Goal: Task Accomplishment & Management: Use online tool/utility

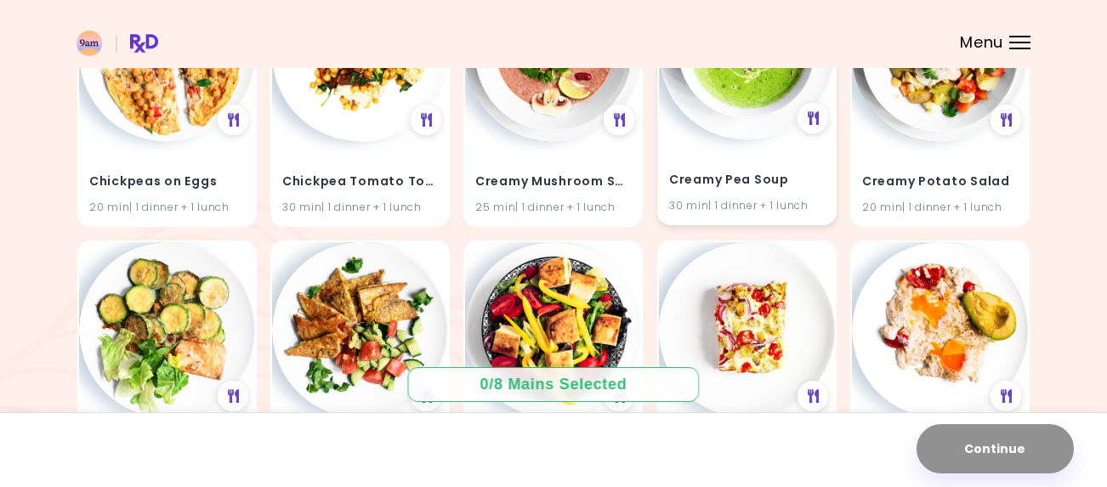
scroll to position [2116, 0]
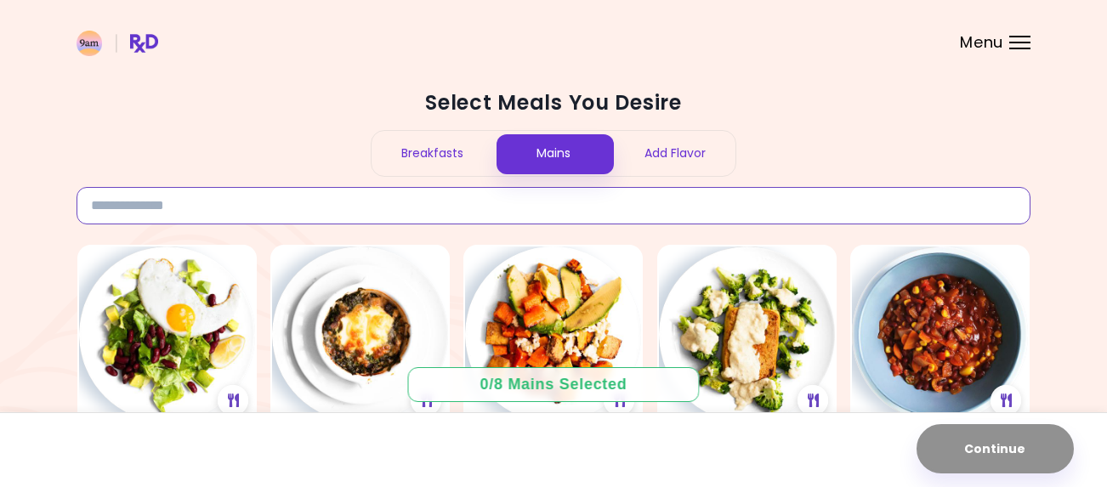
click at [282, 196] on input at bounding box center [554, 205] width 954 height 37
click at [272, 179] on div "Select Meals You Desire Breakfasts Mains Add Flavor" at bounding box center [554, 156] width 954 height 135
click at [333, 218] on input at bounding box center [554, 205] width 954 height 37
click at [463, 153] on div "Breakfasts" at bounding box center [433, 153] width 122 height 45
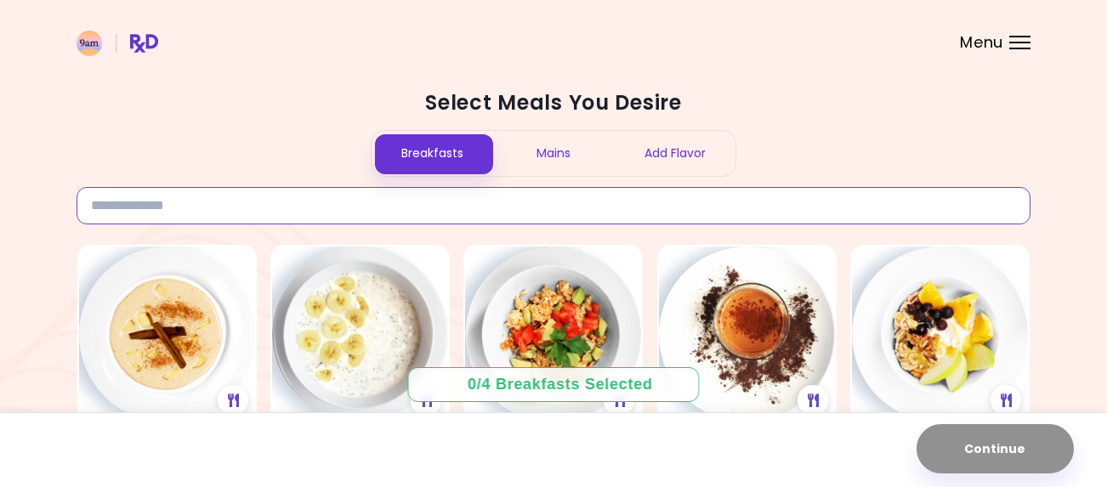
click at [273, 197] on input at bounding box center [554, 205] width 954 height 37
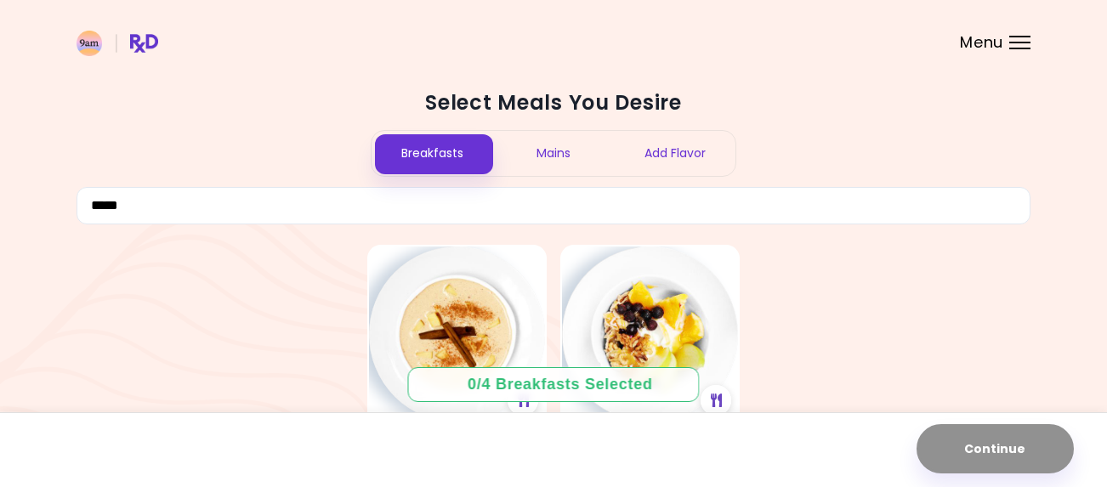
click at [686, 152] on div "Add Flavor" at bounding box center [675, 153] width 122 height 45
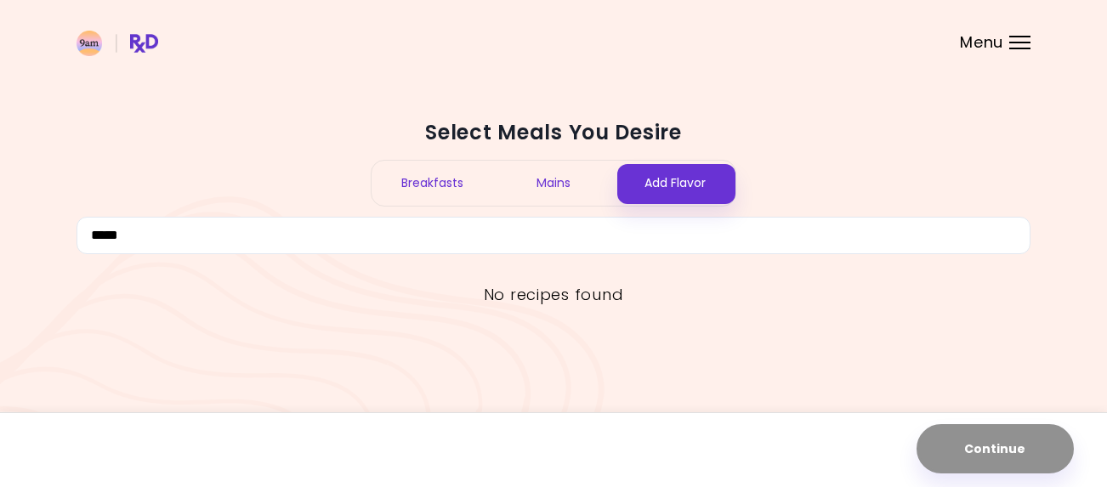
click at [582, 189] on div "Mains" at bounding box center [554, 183] width 122 height 45
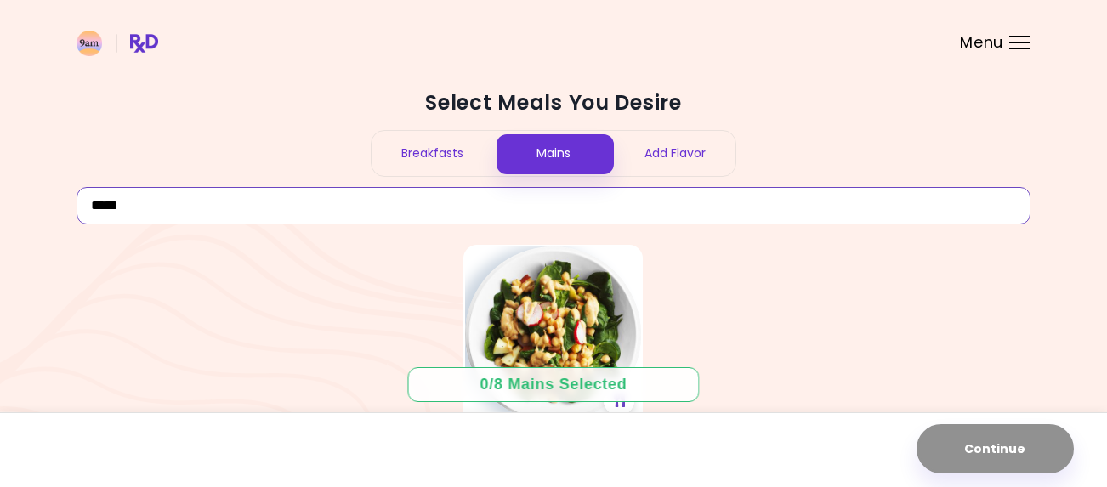
drag, startPoint x: 168, startPoint y: 218, endPoint x: -10, endPoint y: 187, distance: 181.2
click at [0, 187] on html "**********" at bounding box center [553, 331] width 1107 height 663
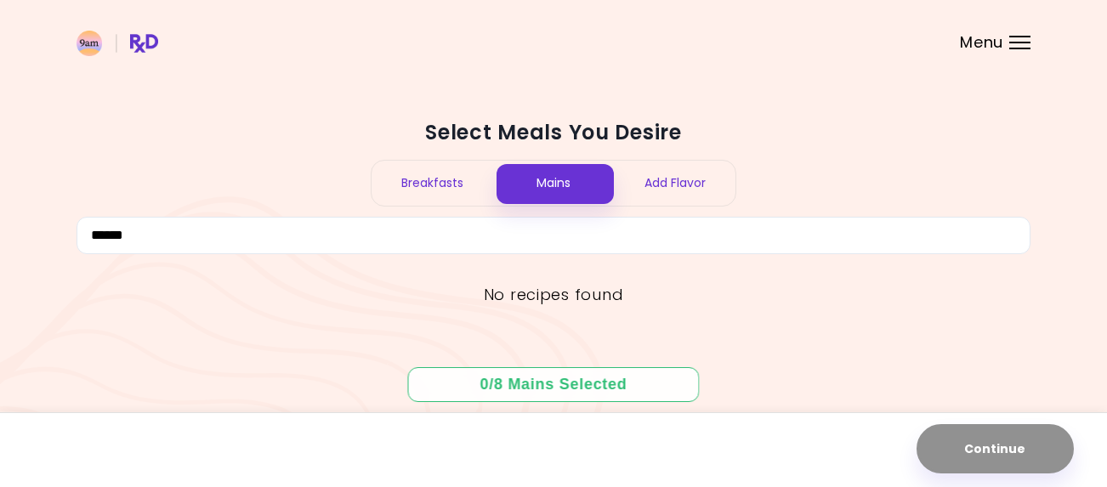
click at [439, 193] on div "Breakfasts" at bounding box center [433, 183] width 122 height 45
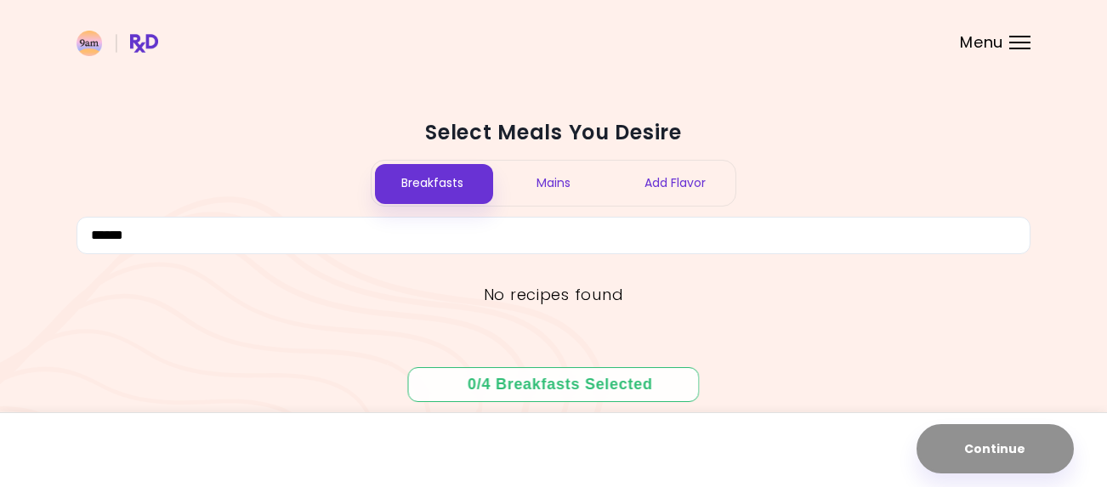
click at [696, 172] on div "Add Flavor" at bounding box center [675, 183] width 122 height 45
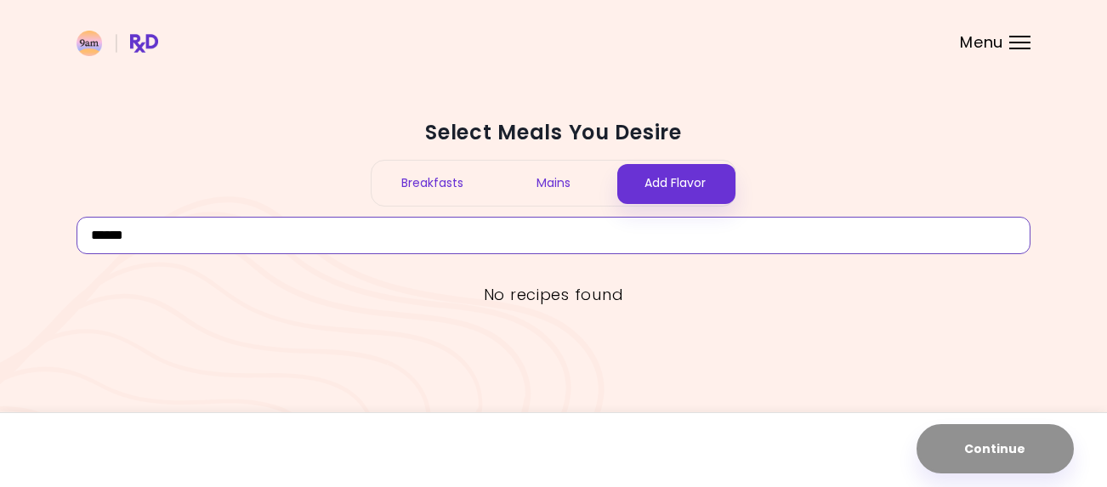
click at [178, 236] on input "******" at bounding box center [554, 235] width 954 height 37
type input "*"
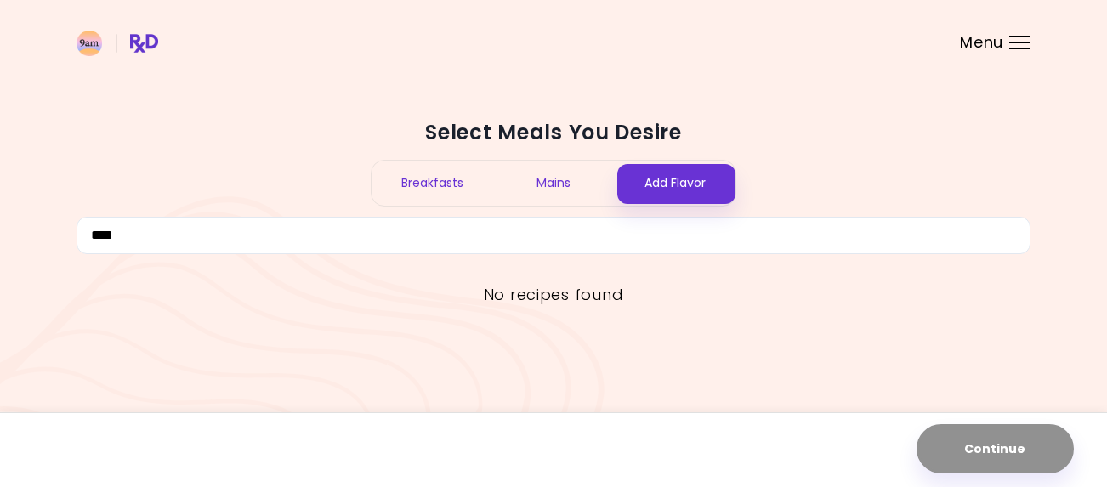
click at [424, 184] on div "Breakfasts" at bounding box center [433, 183] width 122 height 45
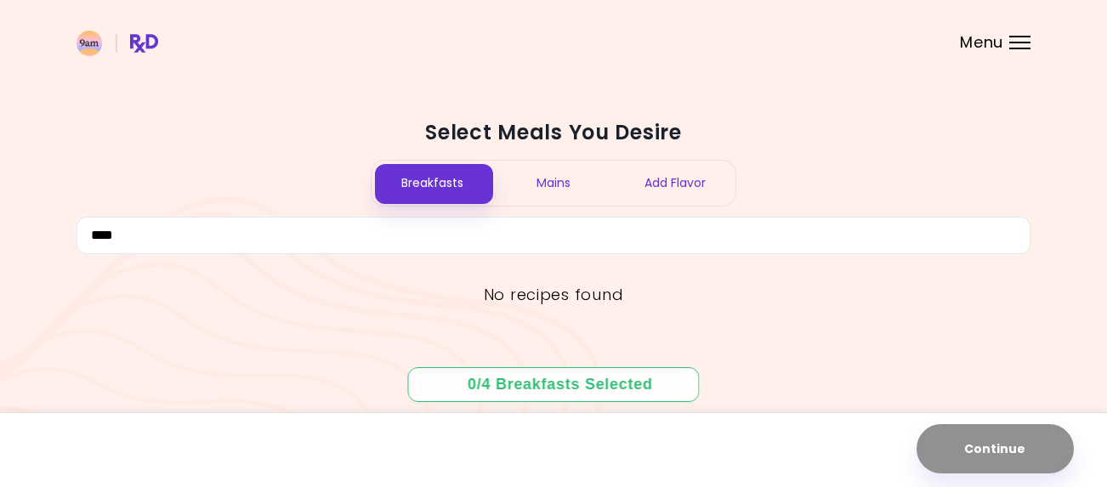
click at [526, 183] on div "Mains" at bounding box center [554, 183] width 122 height 45
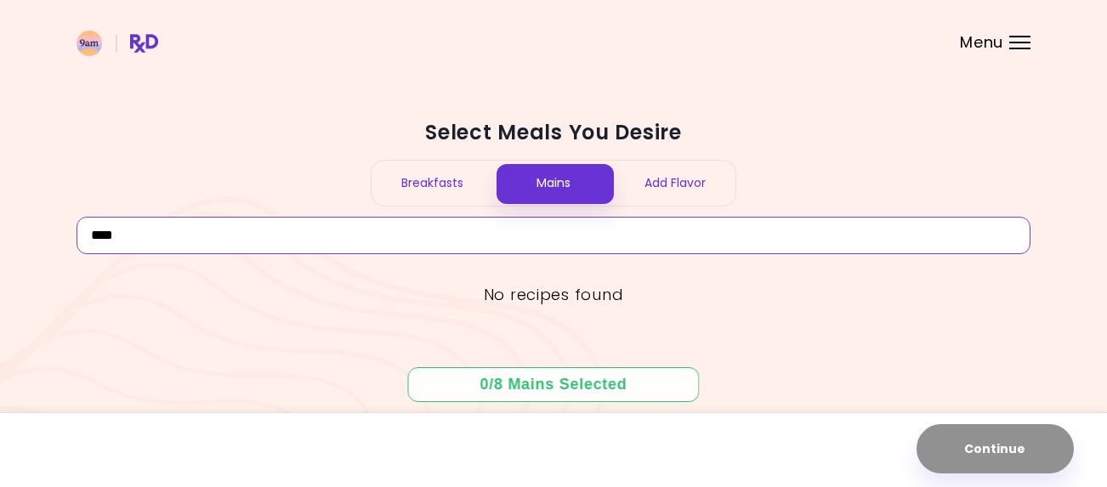
click at [427, 235] on input "****" at bounding box center [554, 235] width 954 height 37
type input "*"
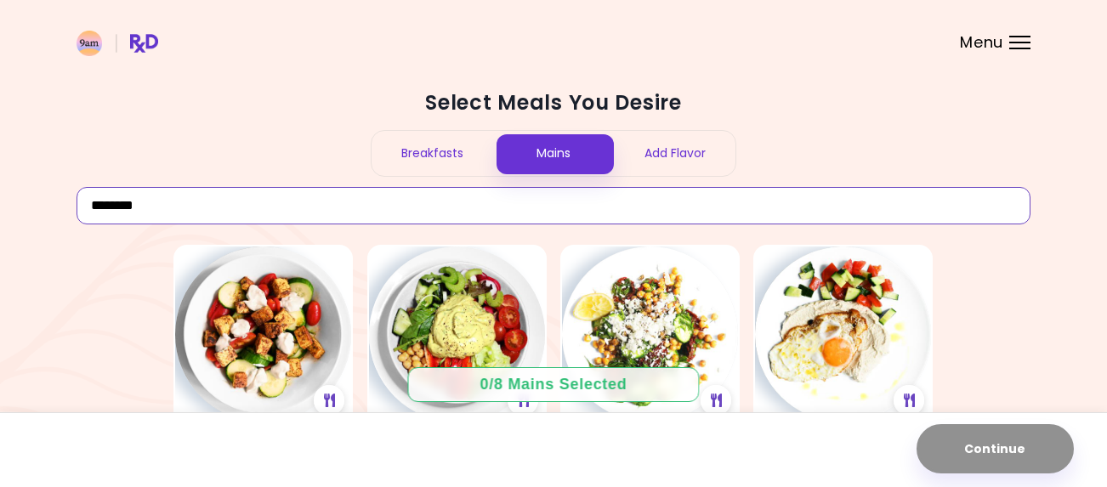
type input "********"
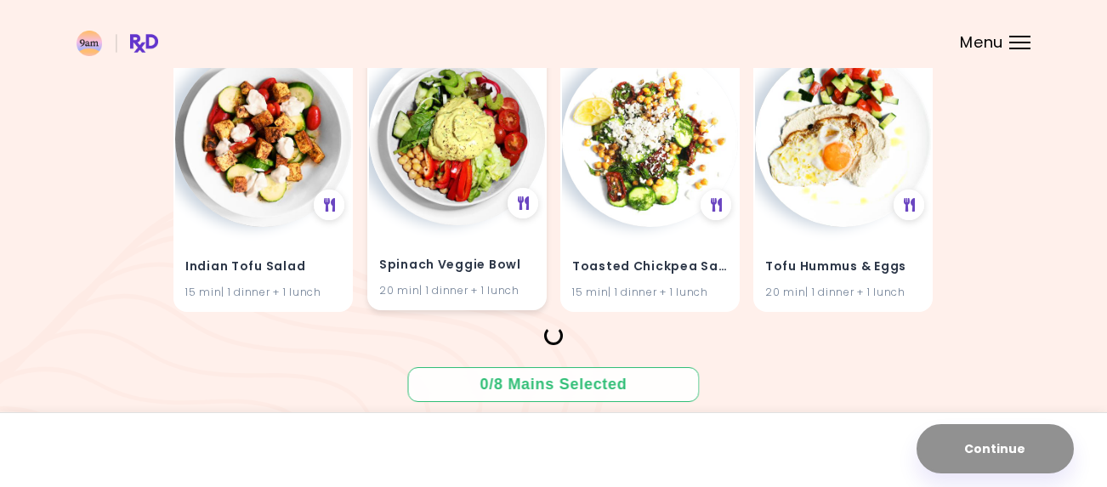
scroll to position [176, 0]
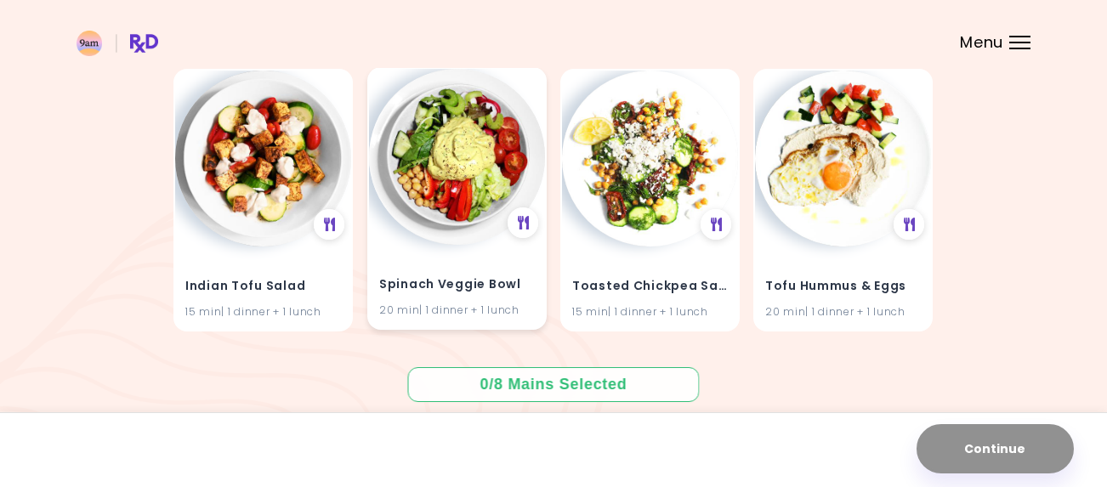
click at [457, 170] on img at bounding box center [457, 157] width 176 height 176
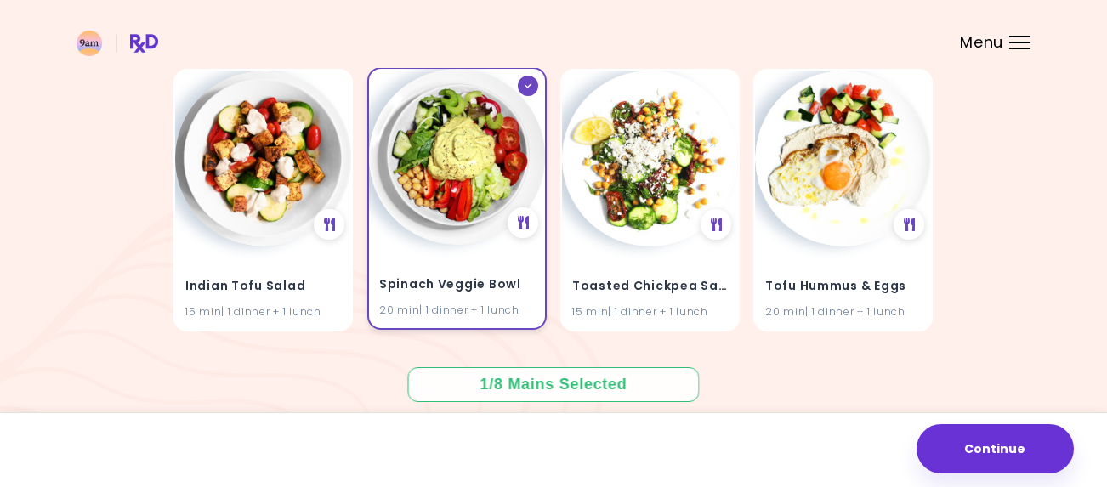
click at [420, 267] on div "Spinach Veggie Bowl 20 min | 1 dinner + 1 lunch" at bounding box center [457, 286] width 176 height 83
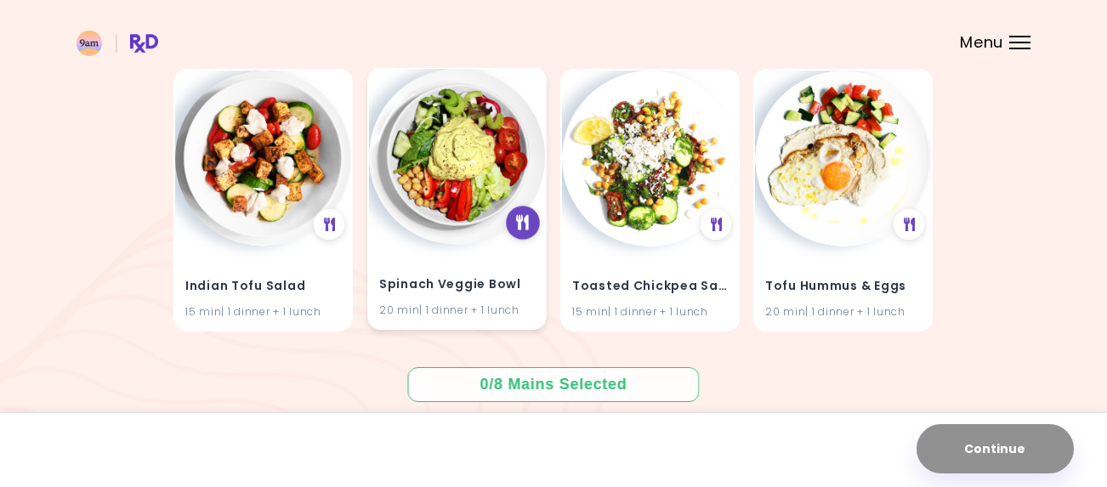
click at [536, 226] on div at bounding box center [523, 223] width 34 height 34
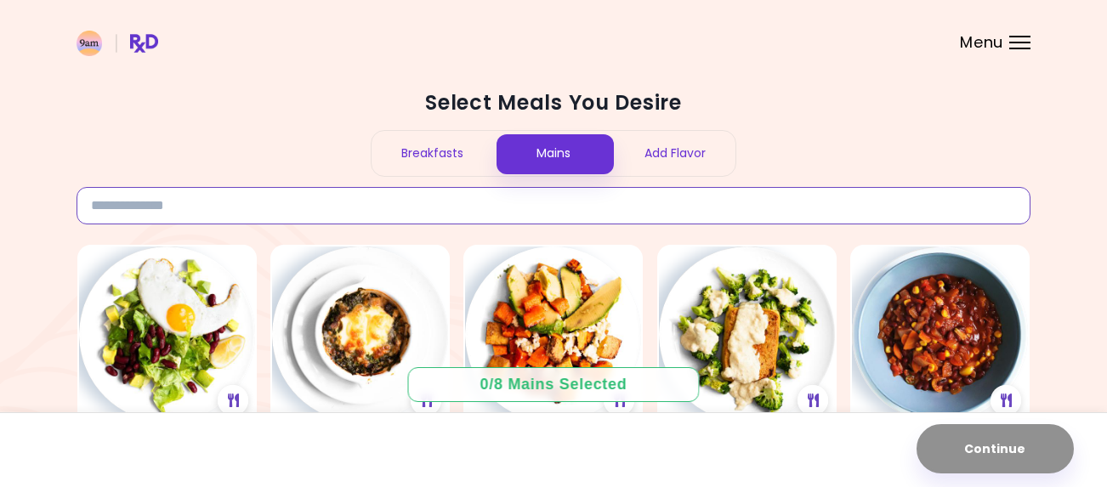
click at [393, 197] on input at bounding box center [554, 205] width 954 height 37
click at [399, 190] on input at bounding box center [554, 205] width 954 height 37
type input "****"
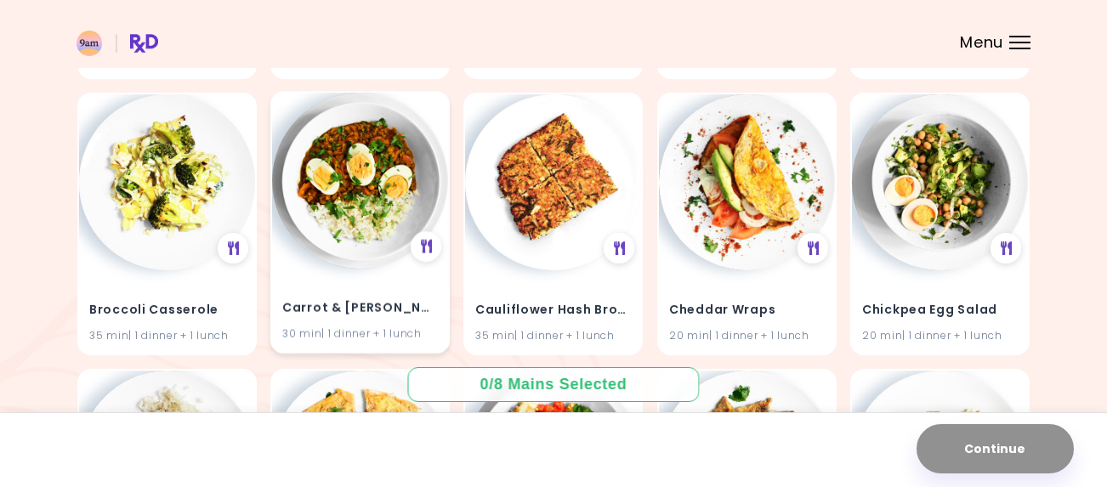
scroll to position [448, 0]
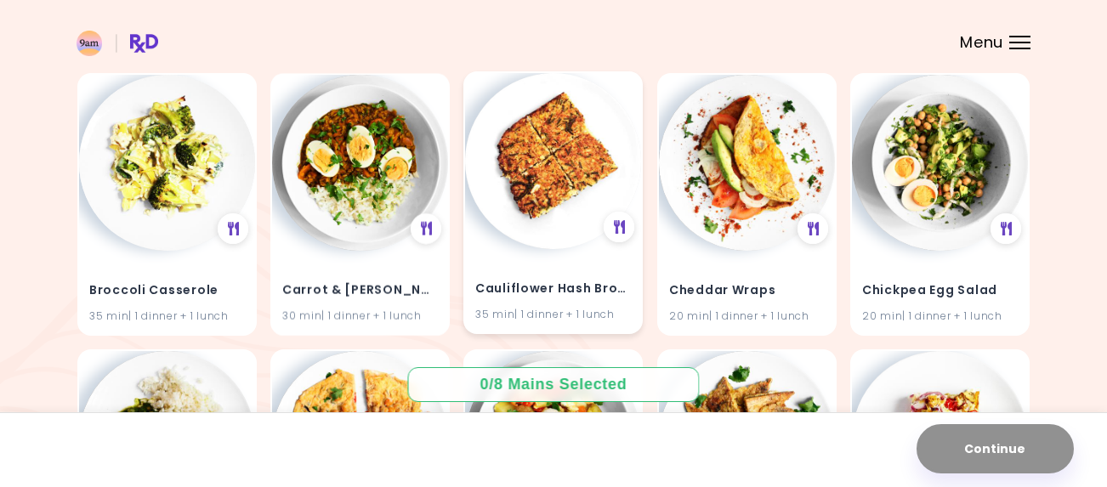
click at [585, 183] on img at bounding box center [553, 161] width 176 height 176
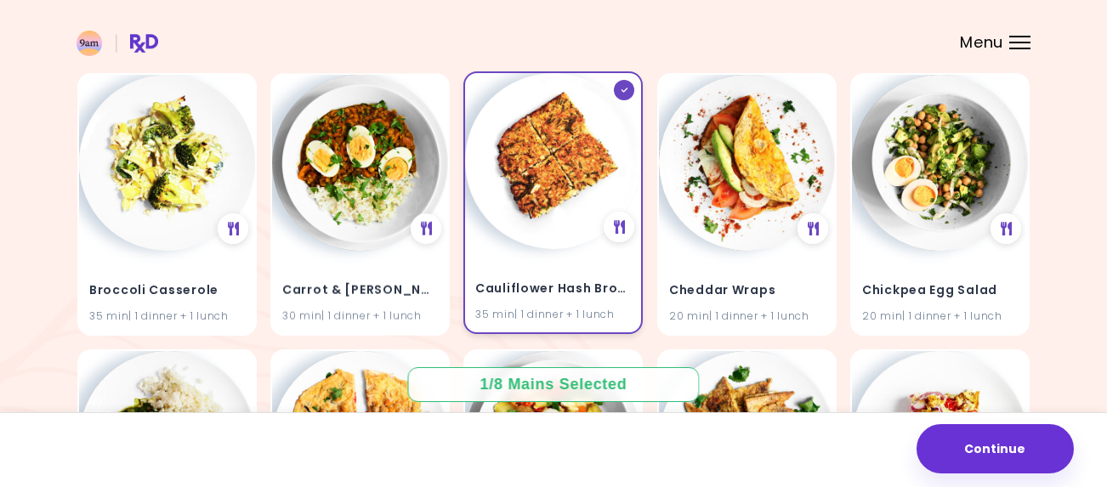
click at [524, 294] on h4 "Cauliflower Hash Browns" at bounding box center [553, 289] width 156 height 27
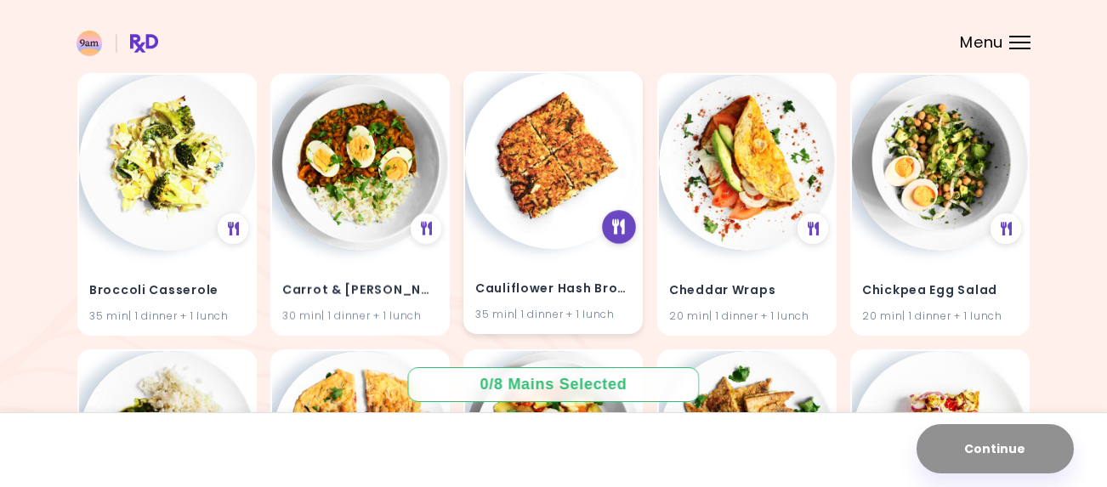
click at [623, 228] on icon at bounding box center [619, 226] width 13 height 15
